Goal: Transaction & Acquisition: Subscribe to service/newsletter

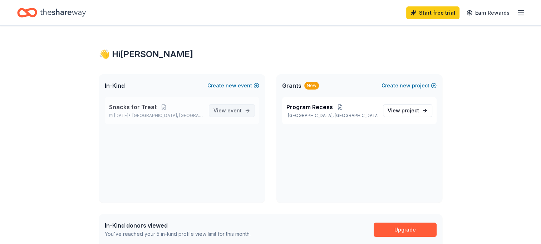
click at [237, 110] on span "event" at bounding box center [234, 111] width 14 height 6
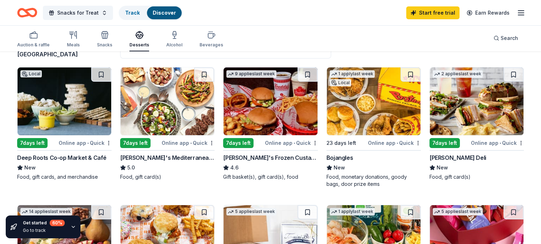
scroll to position [70, 0]
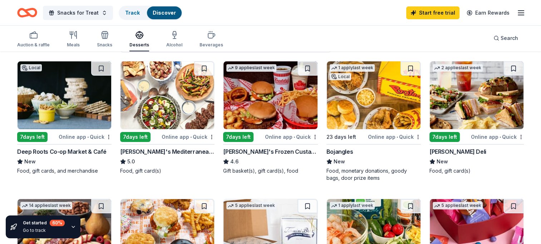
click at [389, 136] on div "Online app • Quick" at bounding box center [394, 137] width 53 height 9
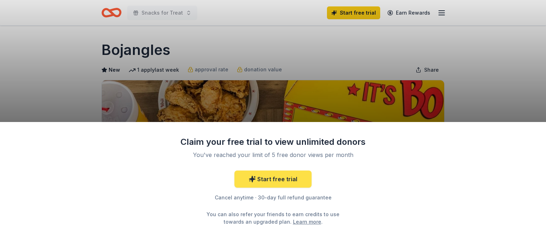
click at [293, 179] on link "Start free trial" at bounding box center [272, 179] width 77 height 17
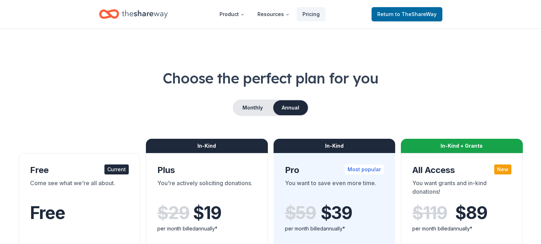
click at [121, 171] on div "Current" at bounding box center [116, 170] width 24 height 10
click at [255, 106] on button "Monthly" at bounding box center [252, 107] width 38 height 15
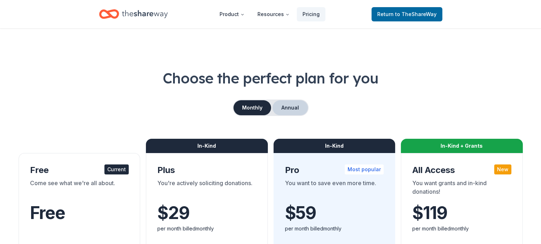
click at [297, 103] on button "Annual" at bounding box center [289, 107] width 35 height 15
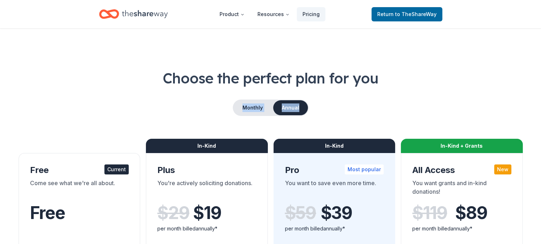
drag, startPoint x: 298, startPoint y: 98, endPoint x: 539, endPoint y: 46, distance: 246.1
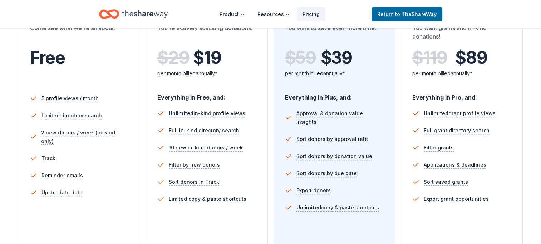
scroll to position [143, 0]
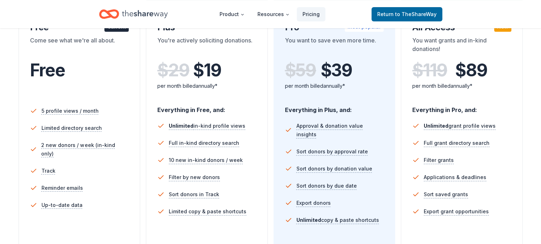
click at [54, 73] on span "Free" at bounding box center [47, 70] width 35 height 21
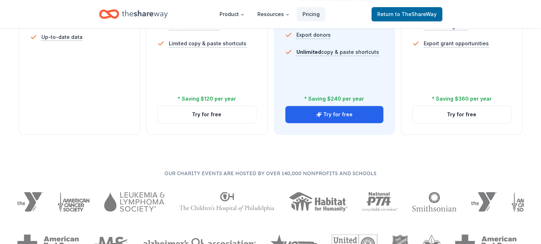
scroll to position [315, 0]
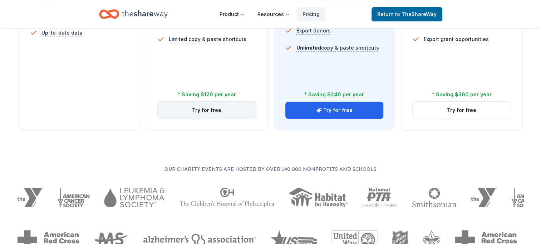
click at [214, 110] on button "Try for free" at bounding box center [207, 110] width 98 height 17
